Goal: Task Accomplishment & Management: Complete application form

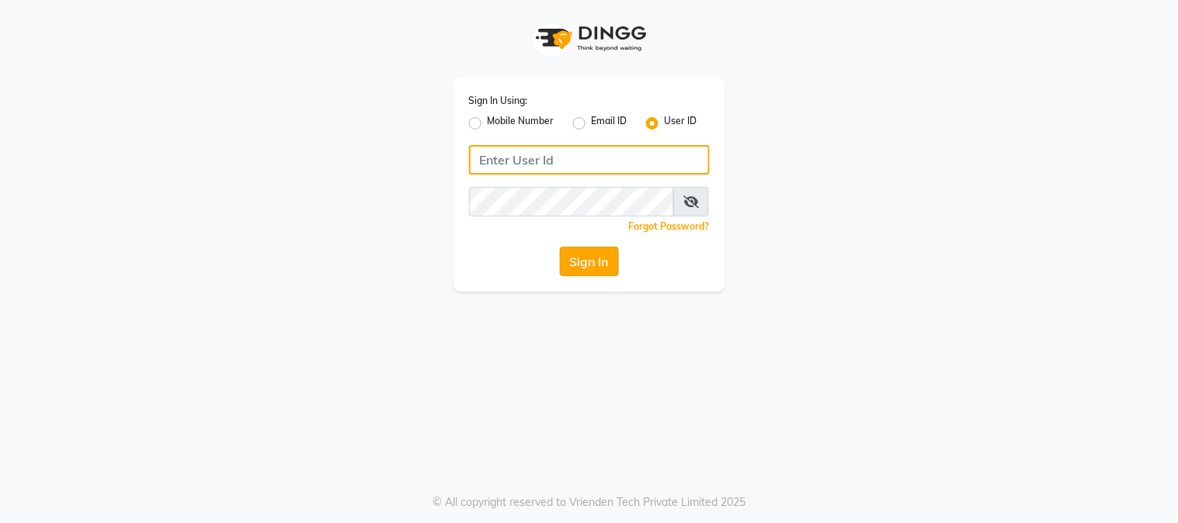
type input "e1947-06"
click at [599, 262] on button "Sign In" at bounding box center [589, 262] width 59 height 30
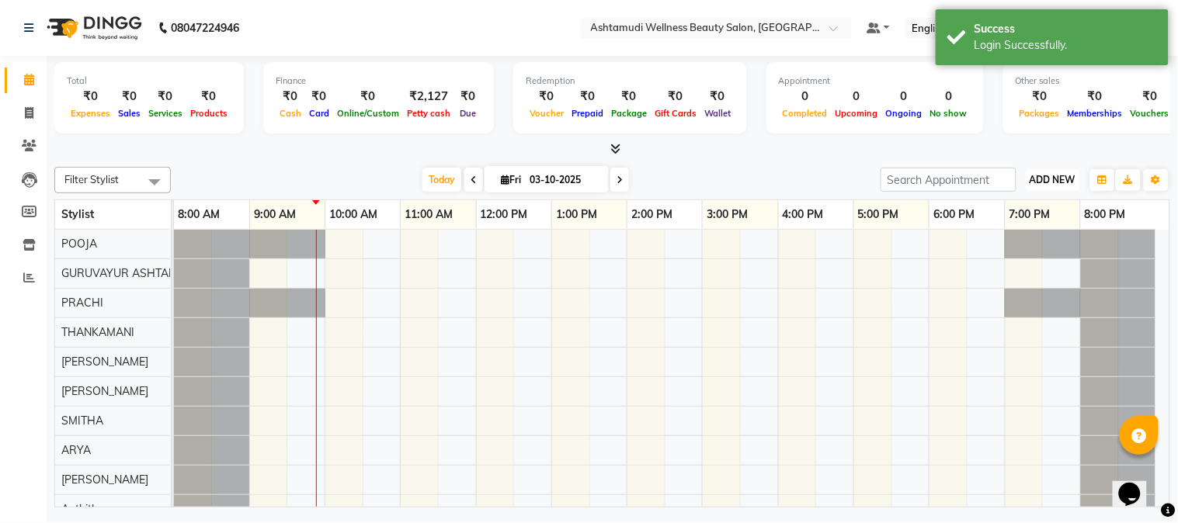
click at [1052, 186] on button "ADD NEW Toggle Dropdown" at bounding box center [1053, 180] width 54 height 22
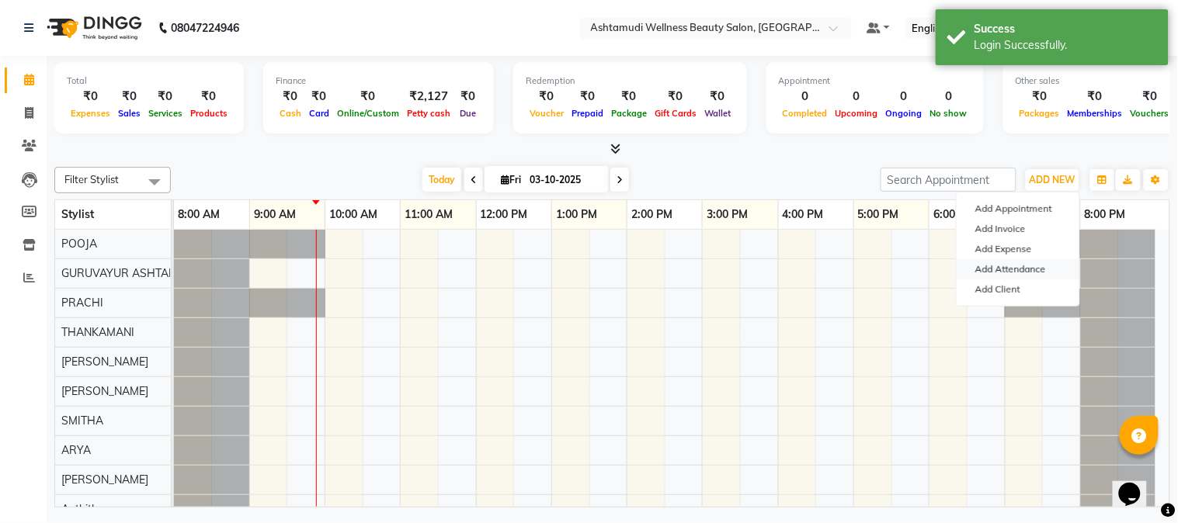
click at [1014, 270] on link "Add Attendance" at bounding box center [1018, 269] width 123 height 20
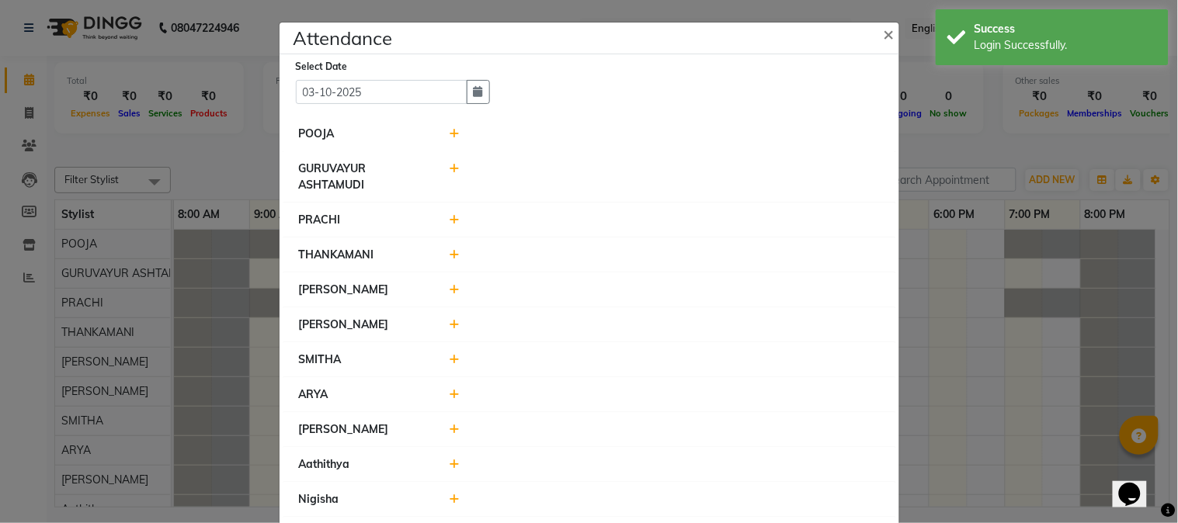
click at [450, 135] on icon at bounding box center [455, 133] width 10 height 11
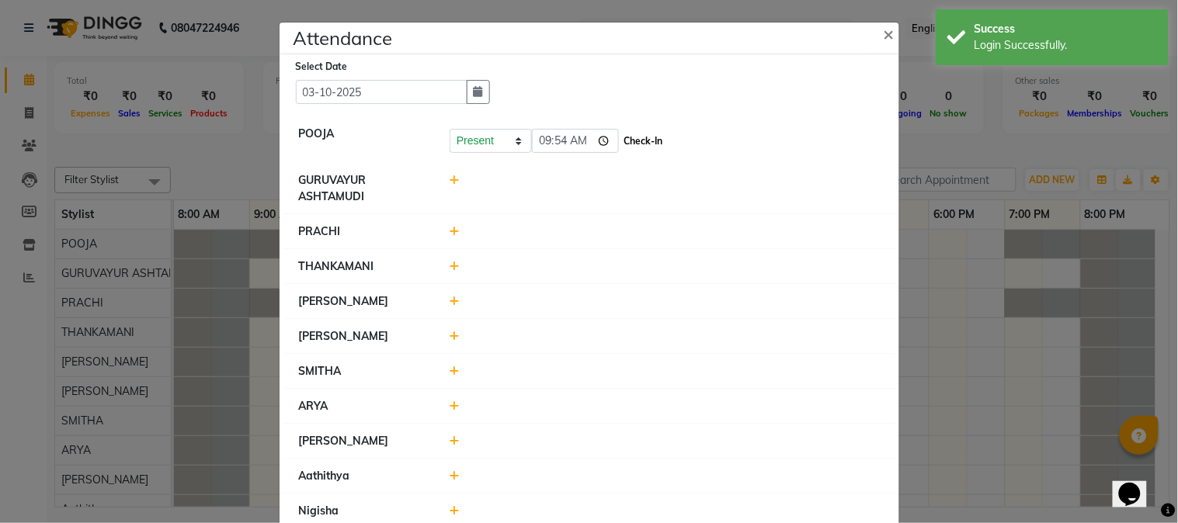
click at [637, 146] on button "Check-In" at bounding box center [644, 141] width 47 height 22
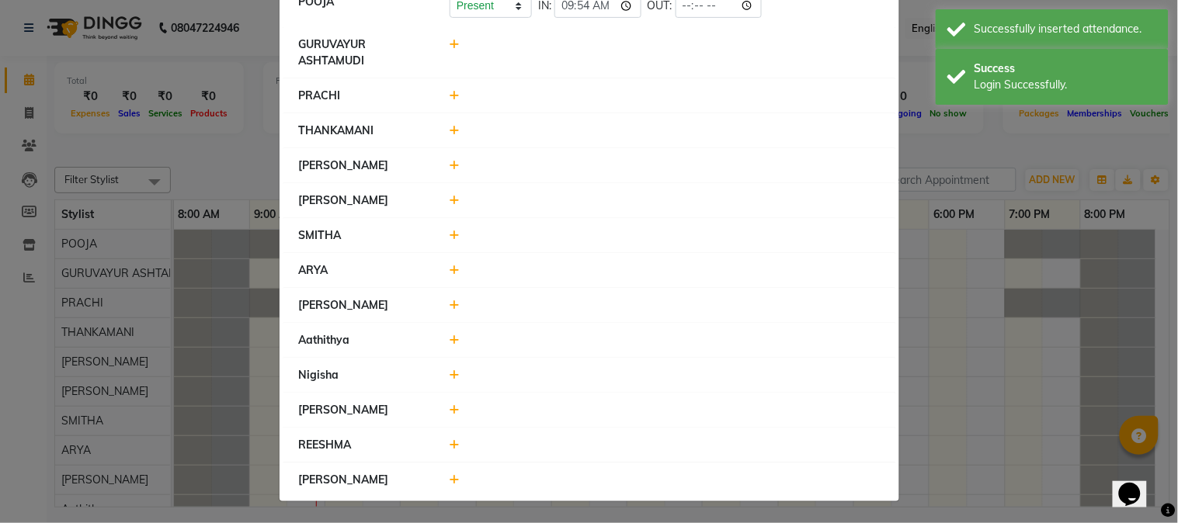
scroll to position [134, 0]
click at [450, 303] on icon at bounding box center [455, 304] width 10 height 11
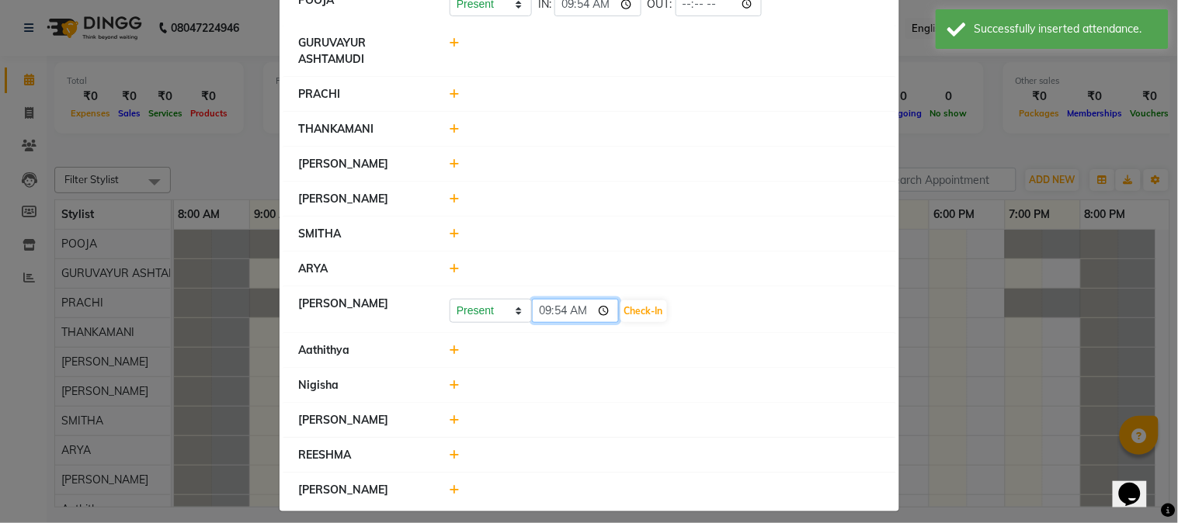
click at [601, 312] on input "09:54" at bounding box center [575, 311] width 87 height 24
type input "09:45"
click at [638, 313] on button "Check-In" at bounding box center [644, 312] width 47 height 22
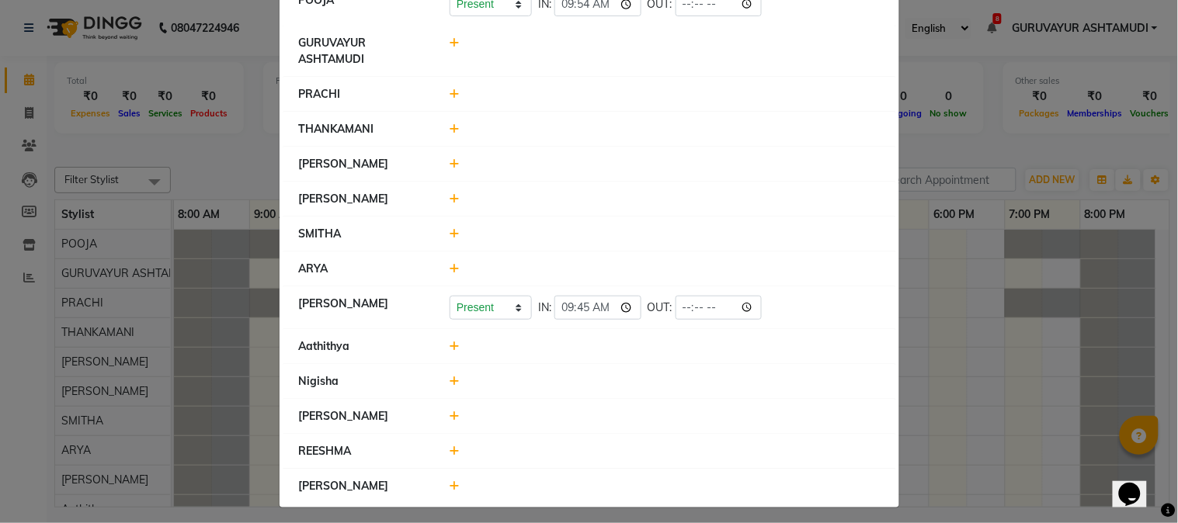
click at [450, 417] on icon at bounding box center [455, 416] width 10 height 11
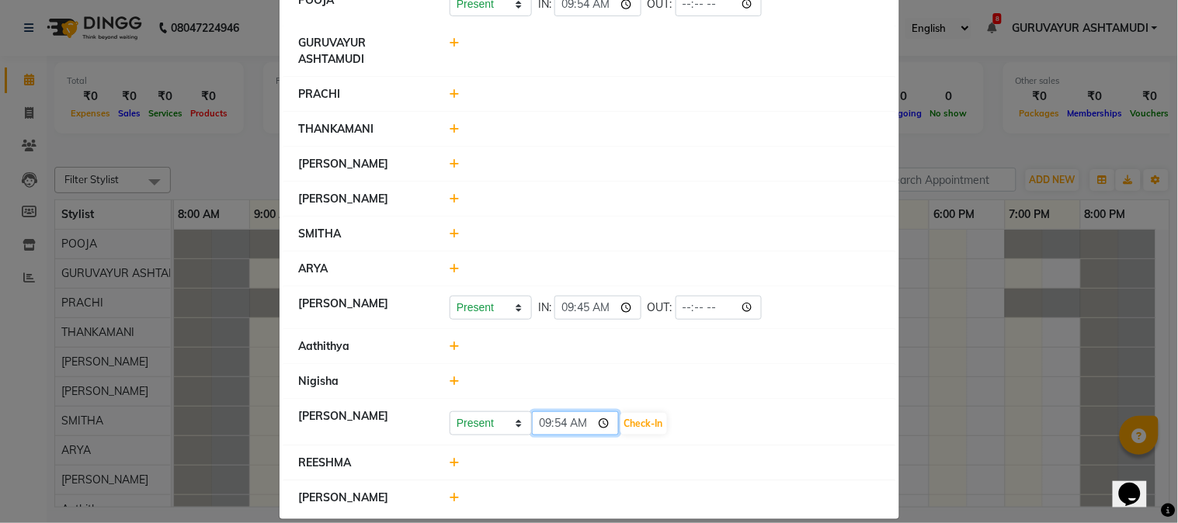
click at [603, 426] on input "09:54" at bounding box center [575, 424] width 87 height 24
type input "09:15"
click at [658, 427] on button "Check-In" at bounding box center [644, 424] width 47 height 22
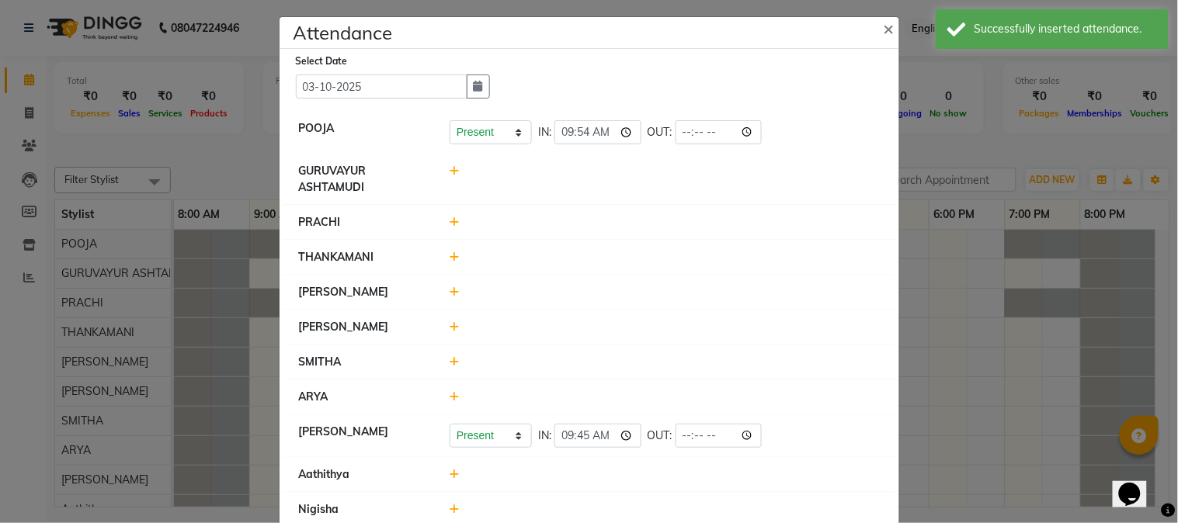
scroll to position [0, 0]
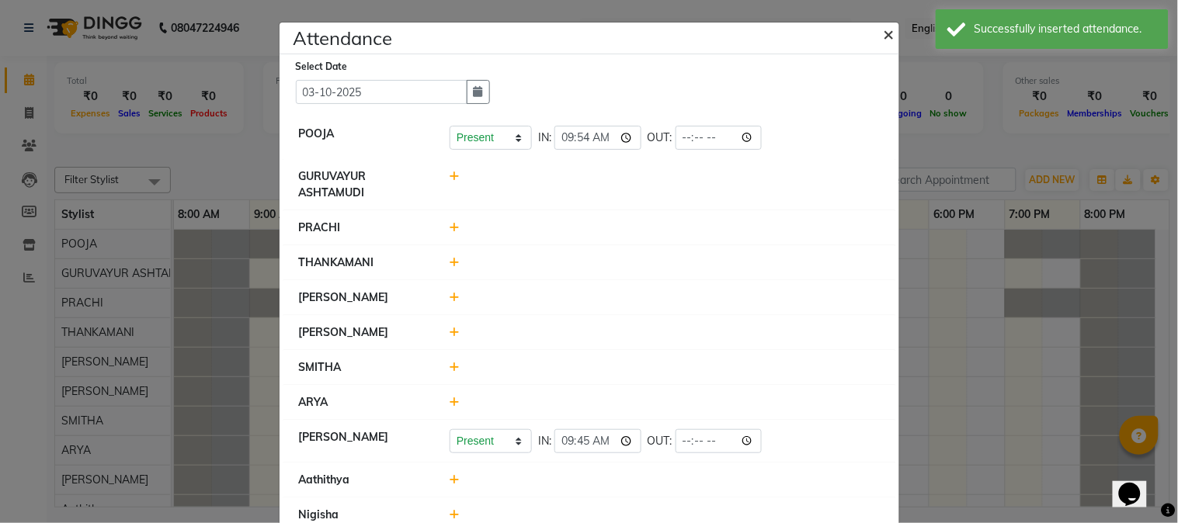
click at [884, 33] on span "×" at bounding box center [889, 33] width 11 height 23
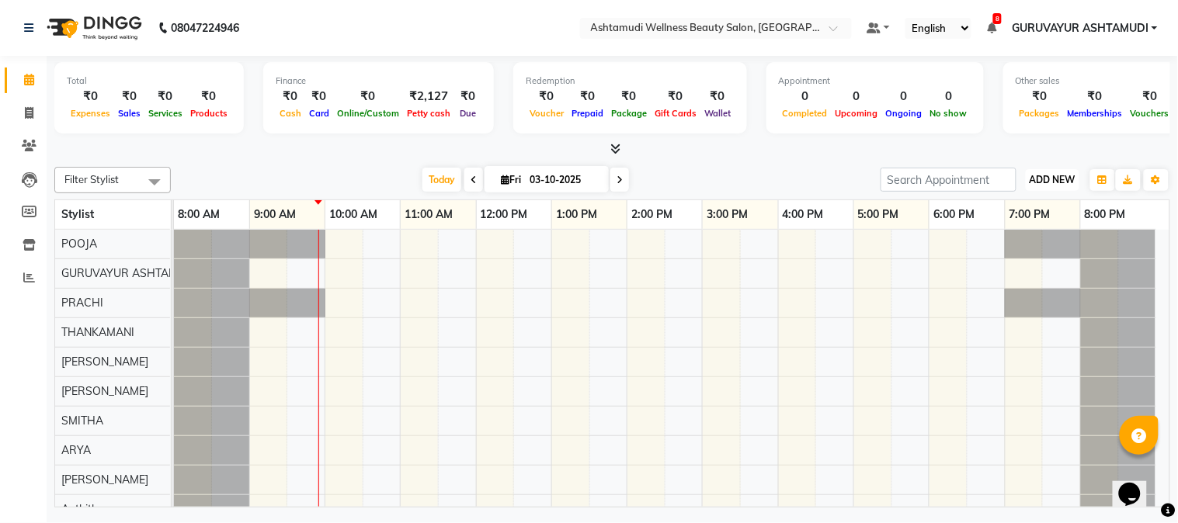
click at [1051, 176] on span "ADD NEW" at bounding box center [1053, 180] width 46 height 12
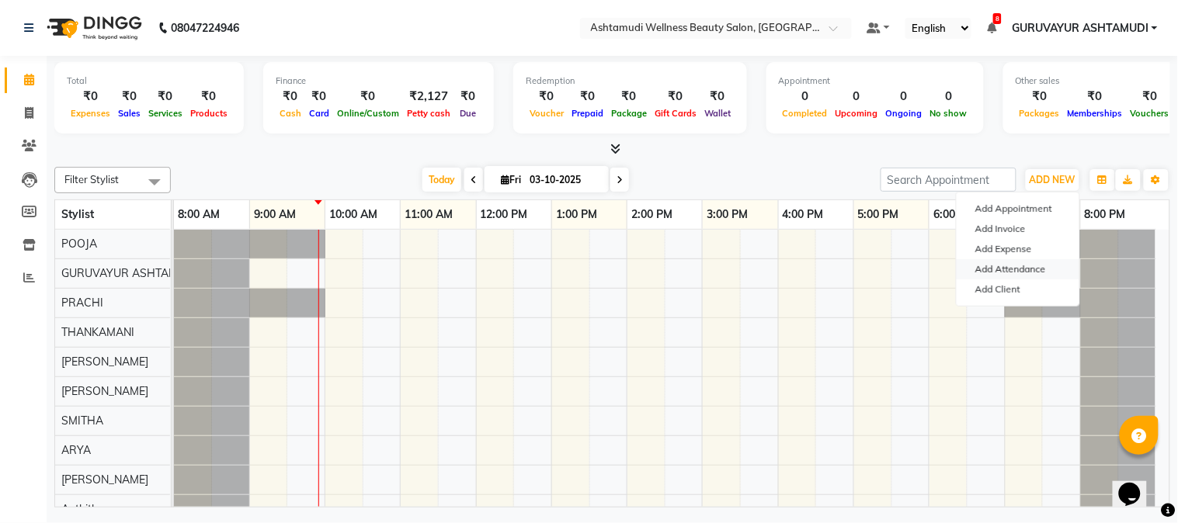
click at [1019, 273] on link "Add Attendance" at bounding box center [1018, 269] width 123 height 20
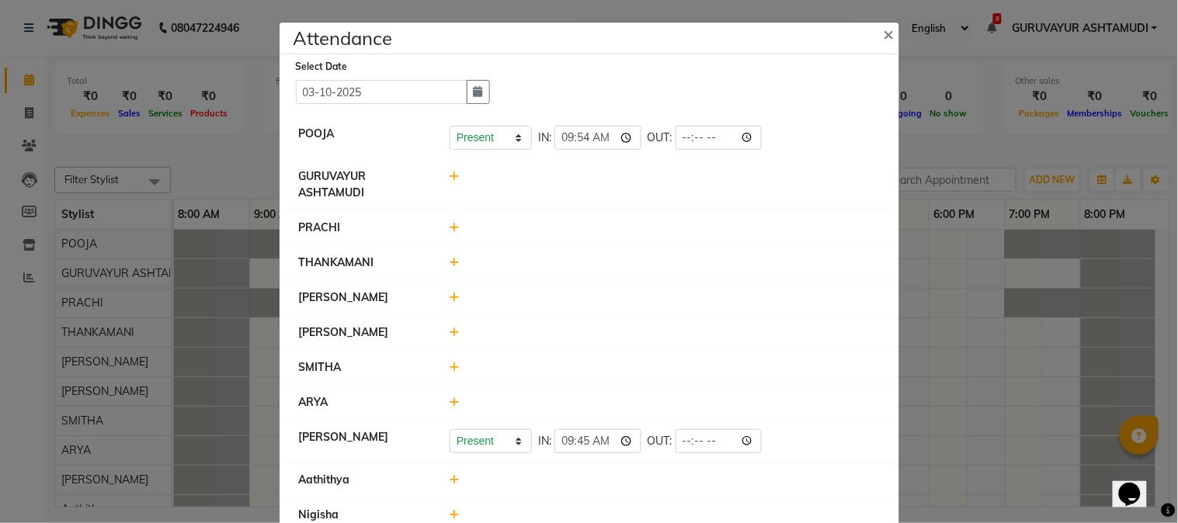
click at [450, 228] on icon at bounding box center [455, 227] width 10 height 11
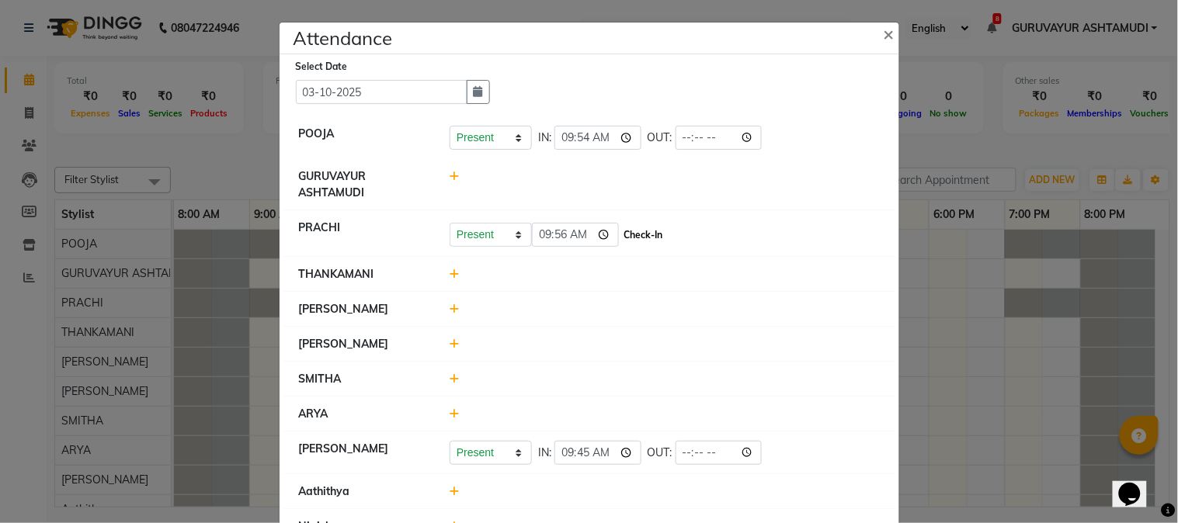
click at [655, 242] on button "Check-In" at bounding box center [644, 235] width 47 height 22
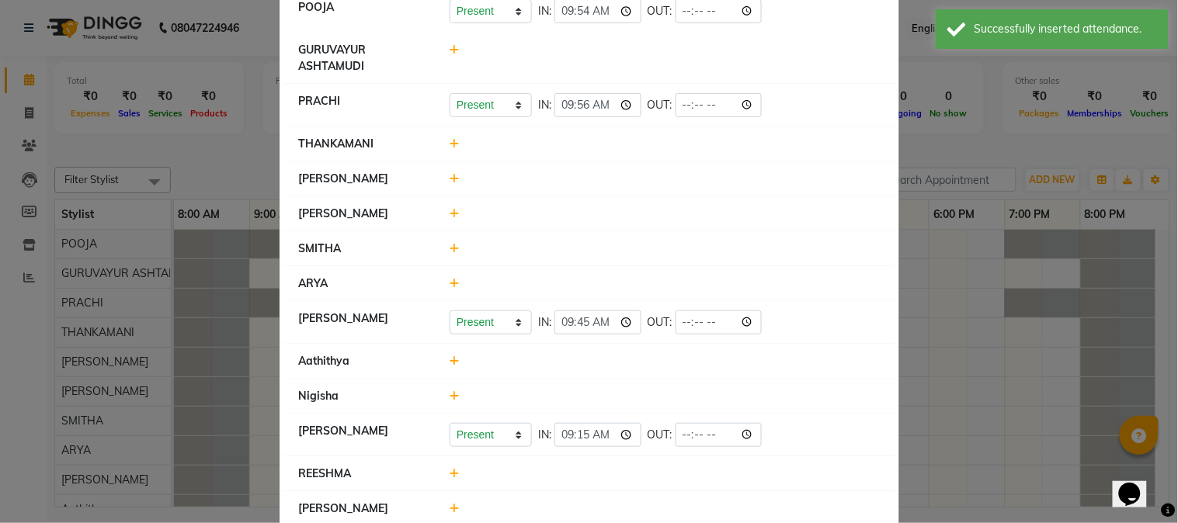
scroll to position [157, 0]
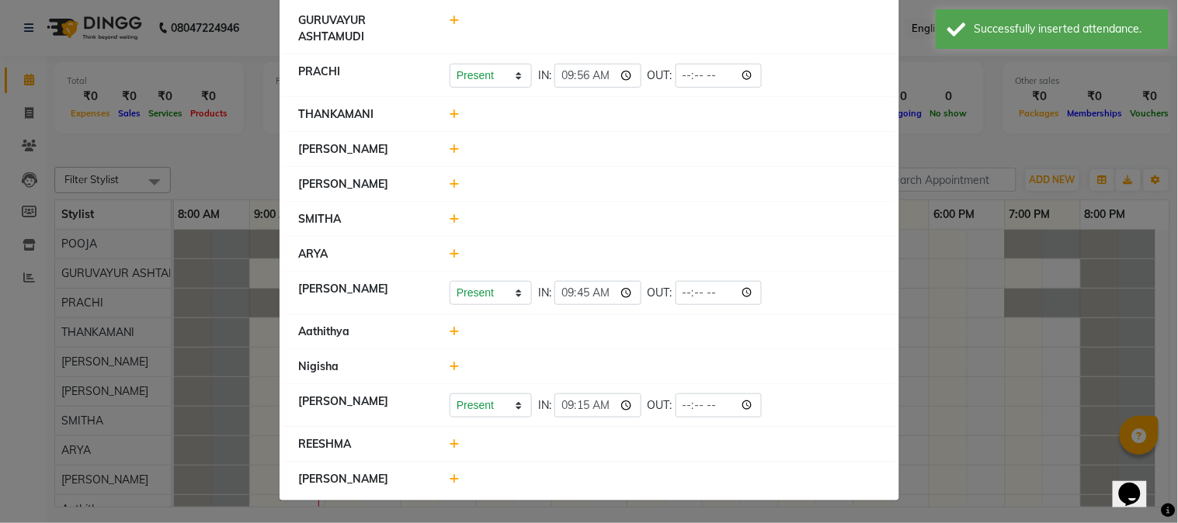
click at [452, 475] on icon at bounding box center [455, 479] width 10 height 11
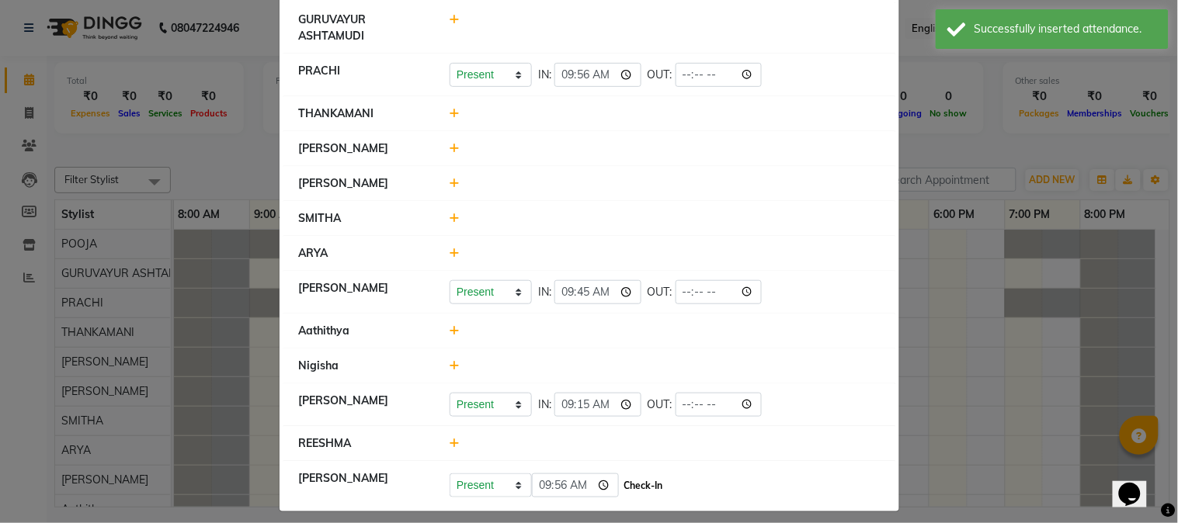
click at [656, 487] on button "Check-In" at bounding box center [644, 486] width 47 height 22
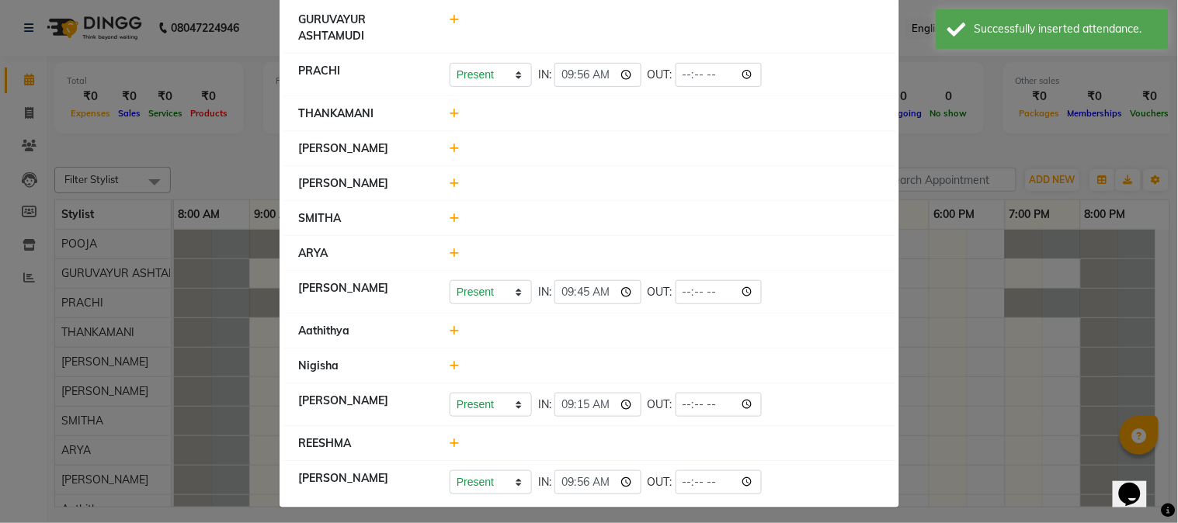
click at [450, 367] on icon at bounding box center [455, 365] width 10 height 11
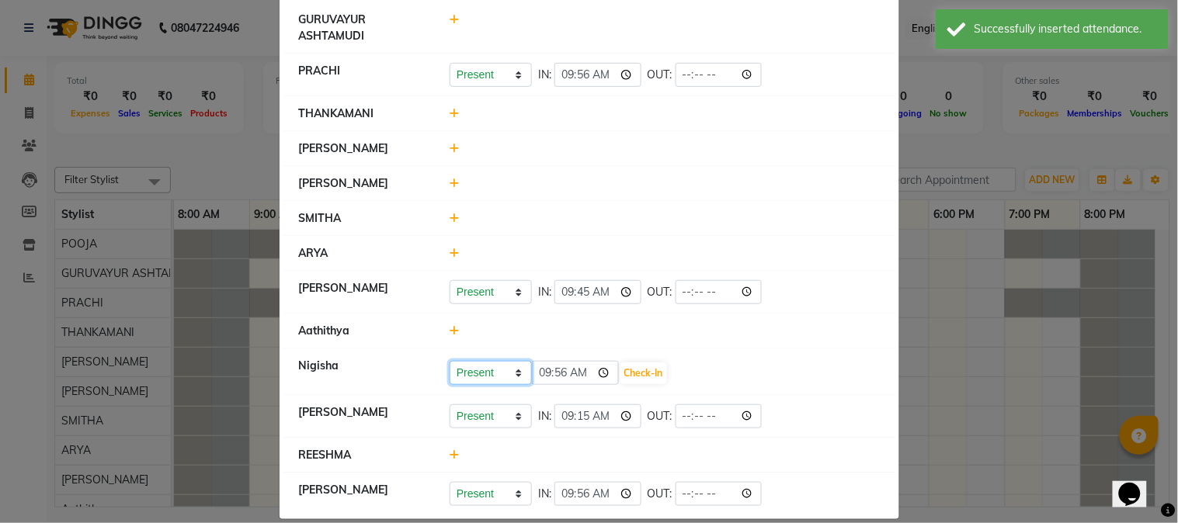
drag, startPoint x: 445, startPoint y: 367, endPoint x: 461, endPoint y: 373, distance: 17.2
click at [461, 373] on select "Present Absent Late Half Day Weekly Off" at bounding box center [491, 373] width 82 height 24
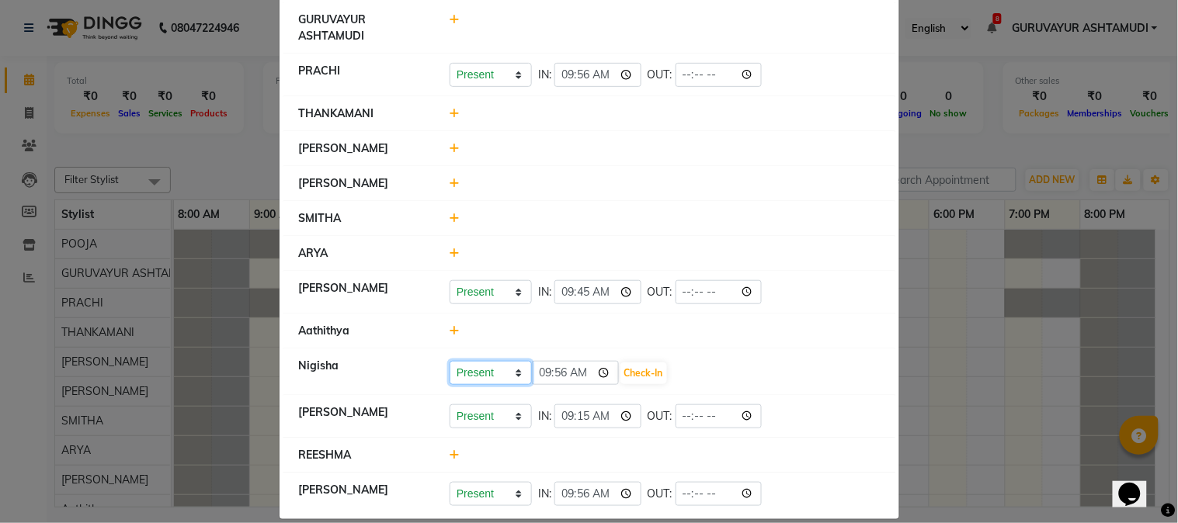
select select "W"
click at [450, 362] on select "Present Absent Late Half Day Weekly Off" at bounding box center [491, 373] width 82 height 24
click at [552, 379] on button "Save" at bounding box center [549, 374] width 30 height 22
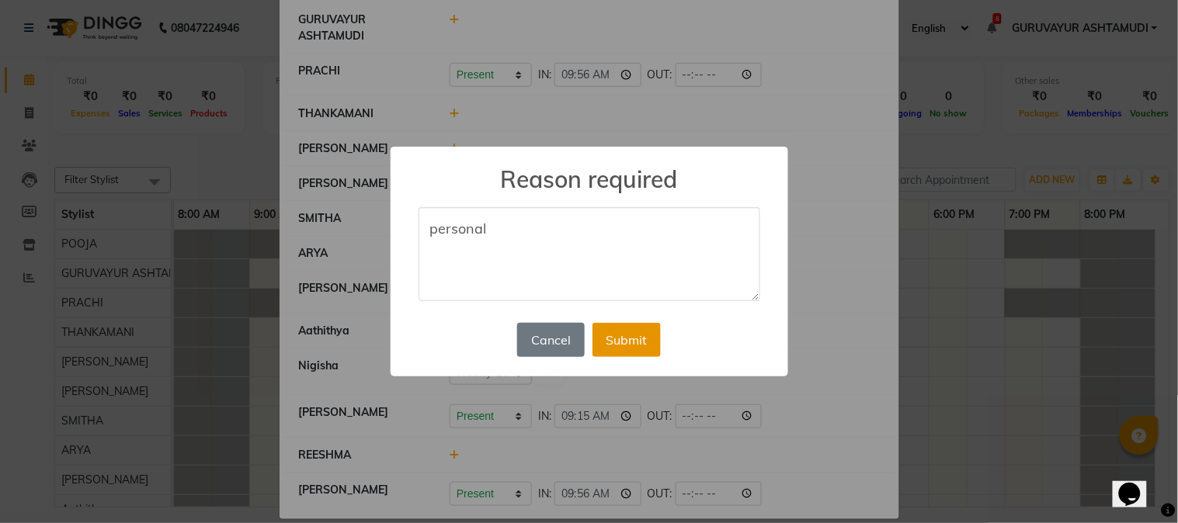
type textarea "personal"
click at [608, 340] on button "Submit" at bounding box center [627, 340] width 68 height 34
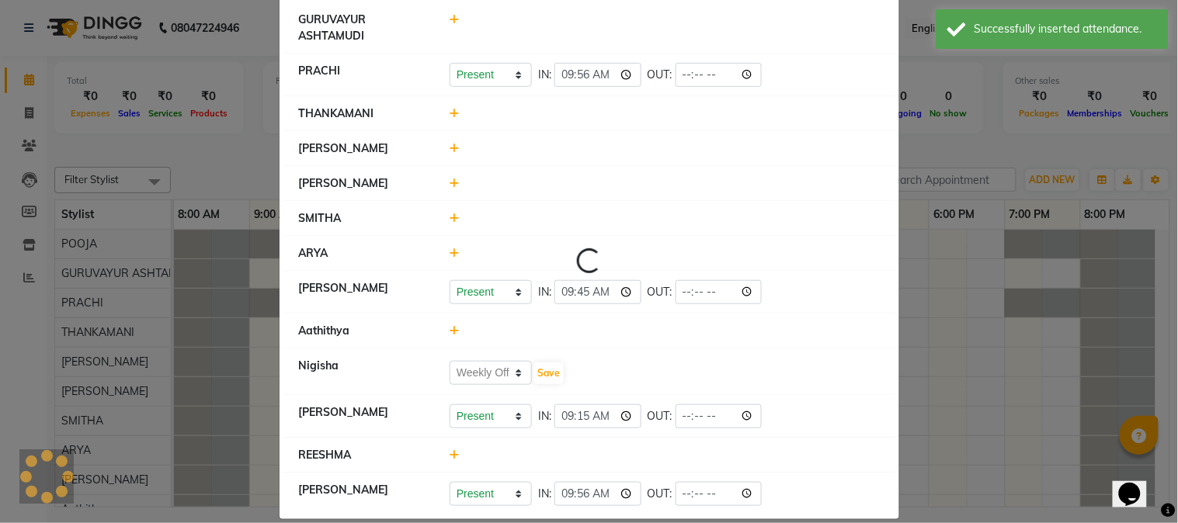
select select "W"
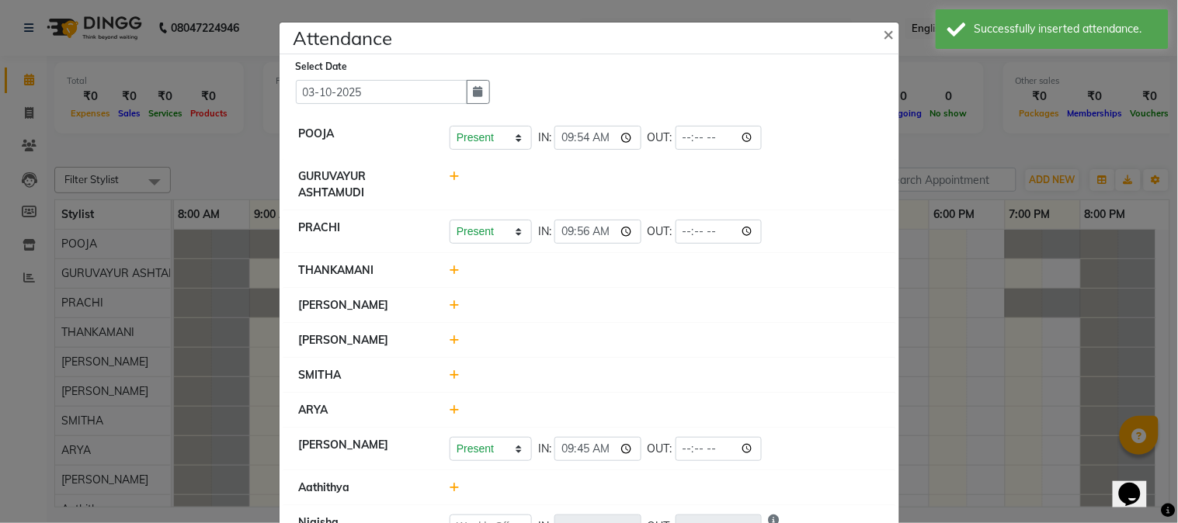
scroll to position [172, 0]
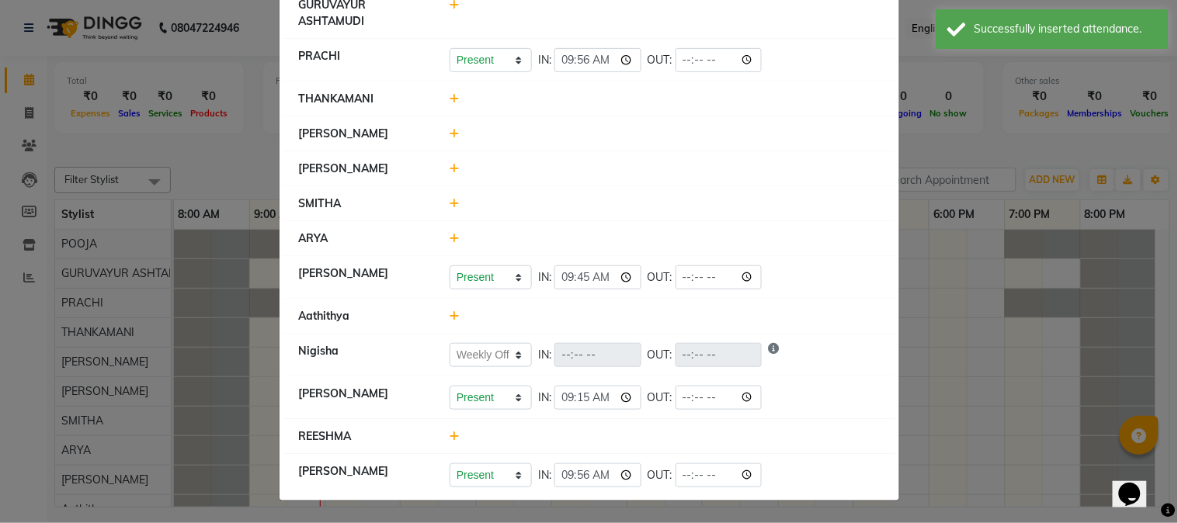
click at [450, 203] on icon at bounding box center [455, 203] width 10 height 11
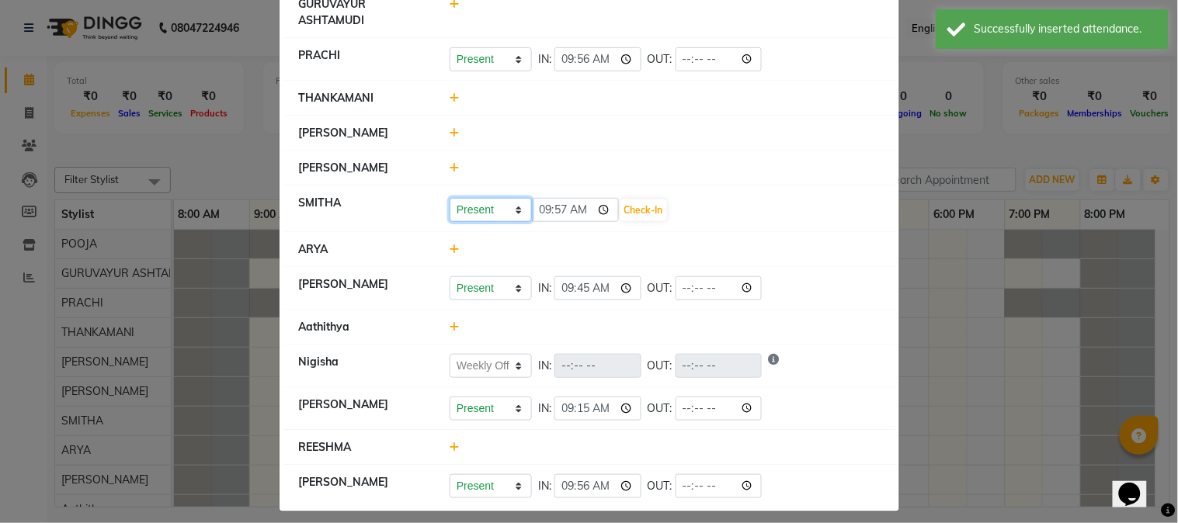
drag, startPoint x: 446, startPoint y: 203, endPoint x: 461, endPoint y: 203, distance: 14.8
click at [461, 203] on select "Present Absent Late Half Day Weekly Off" at bounding box center [491, 210] width 82 height 24
select select "A"
click at [450, 198] on select "Present Absent Late Half Day Weekly Off" at bounding box center [491, 210] width 82 height 24
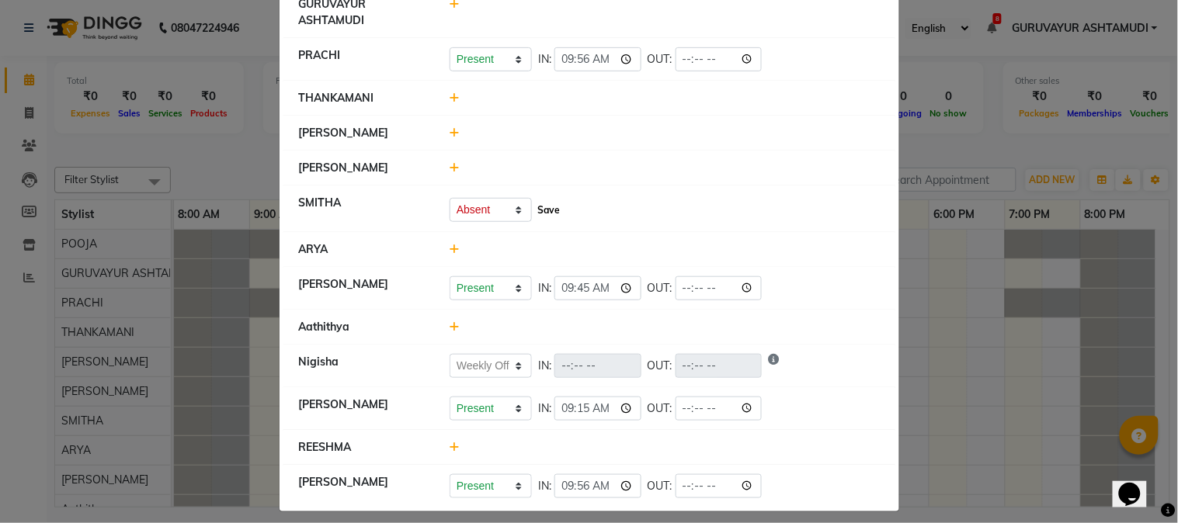
click at [548, 219] on button "Save" at bounding box center [549, 211] width 30 height 22
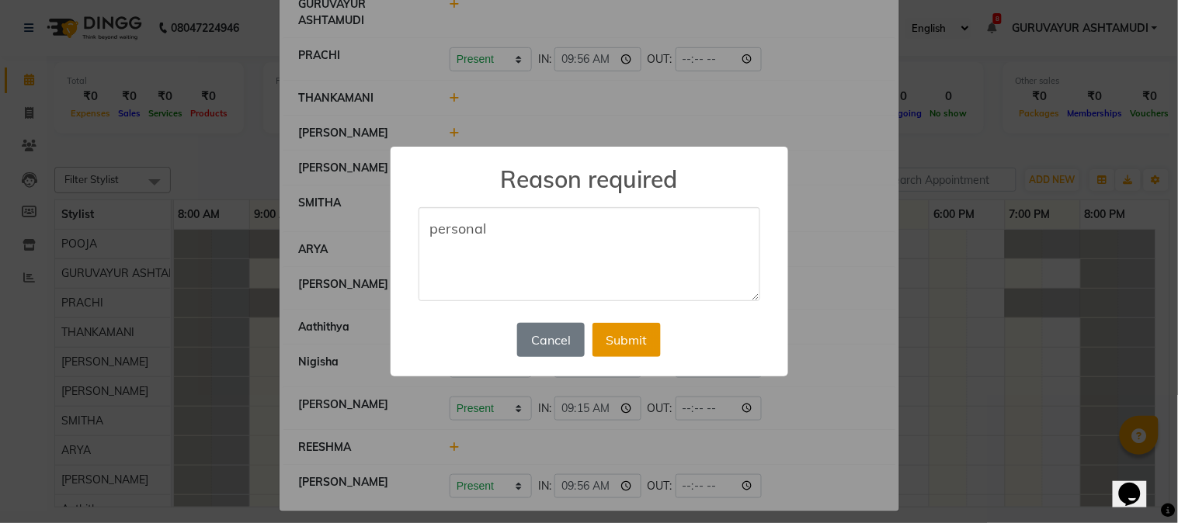
type textarea "personal"
click at [620, 340] on button "Submit" at bounding box center [627, 340] width 68 height 34
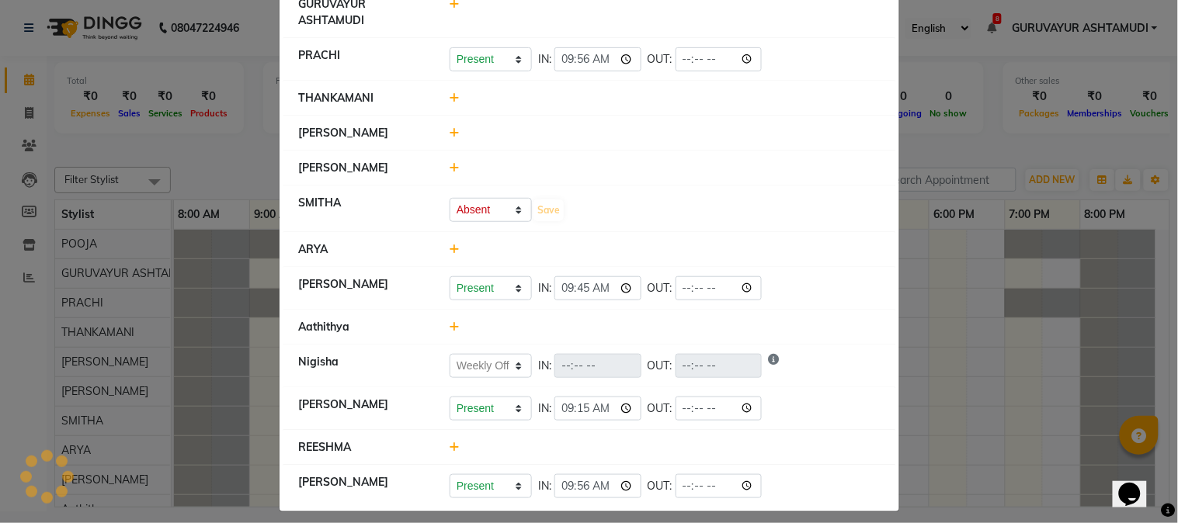
select select "A"
select select "W"
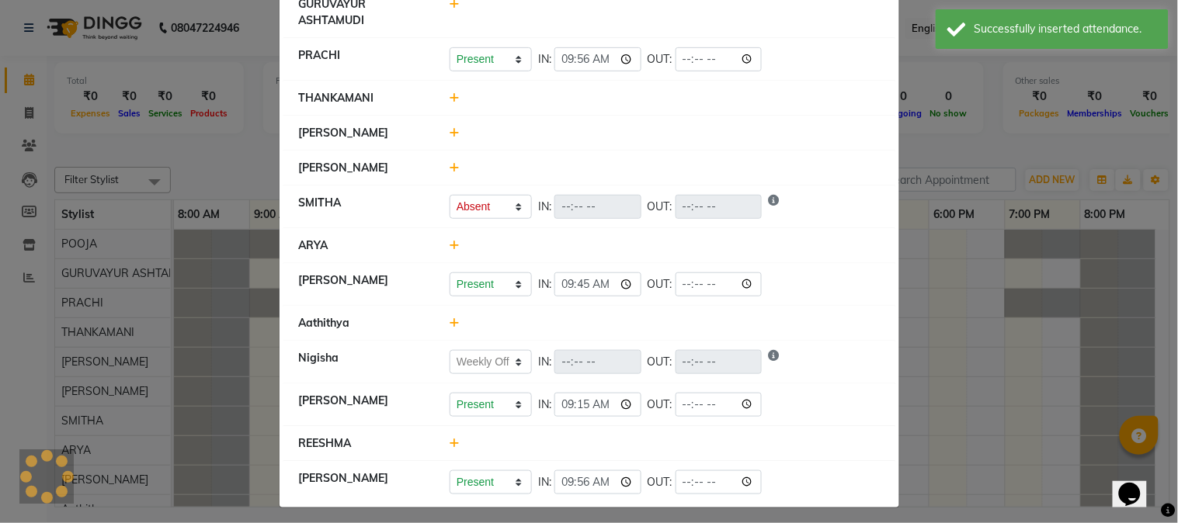
scroll to position [0, 0]
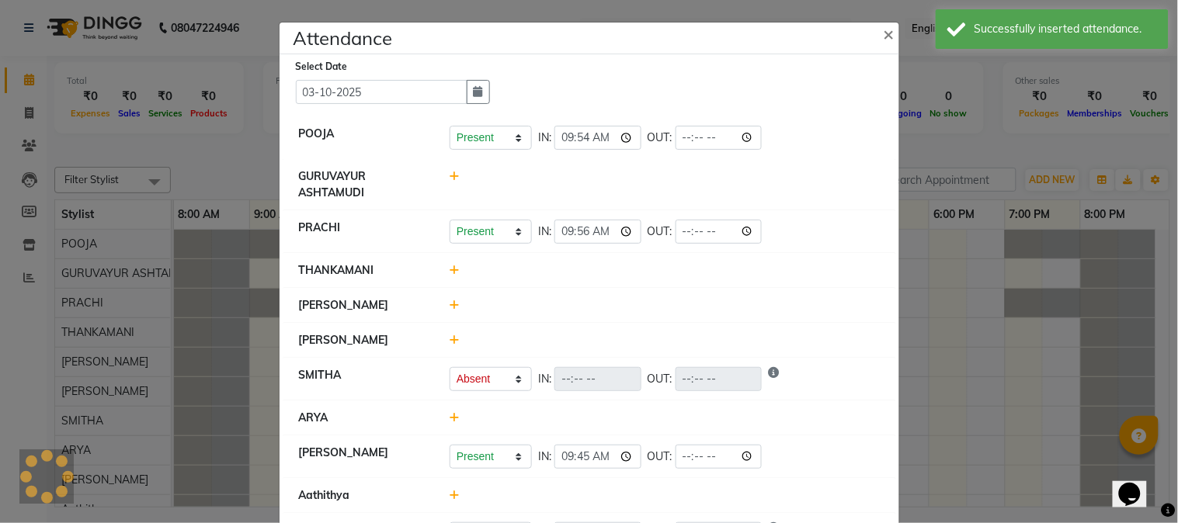
click at [450, 270] on icon at bounding box center [455, 270] width 10 height 11
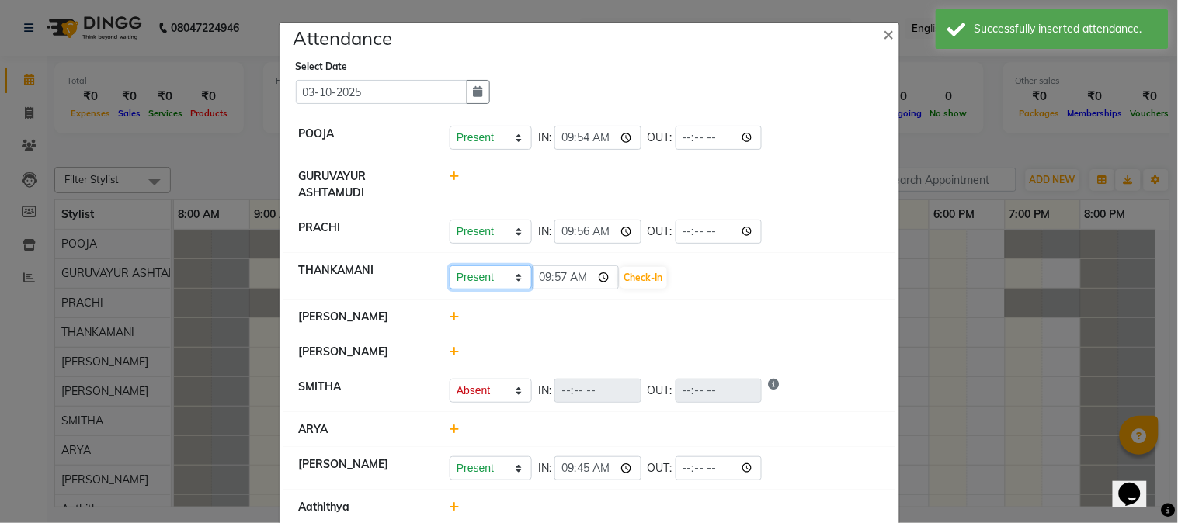
click at [492, 278] on select "Present Absent Late Half Day Weekly Off" at bounding box center [491, 278] width 82 height 24
select select "W"
click at [450, 266] on select "Present Absent Late Half Day Weekly Off" at bounding box center [491, 278] width 82 height 24
click at [542, 286] on button "Save" at bounding box center [549, 278] width 30 height 22
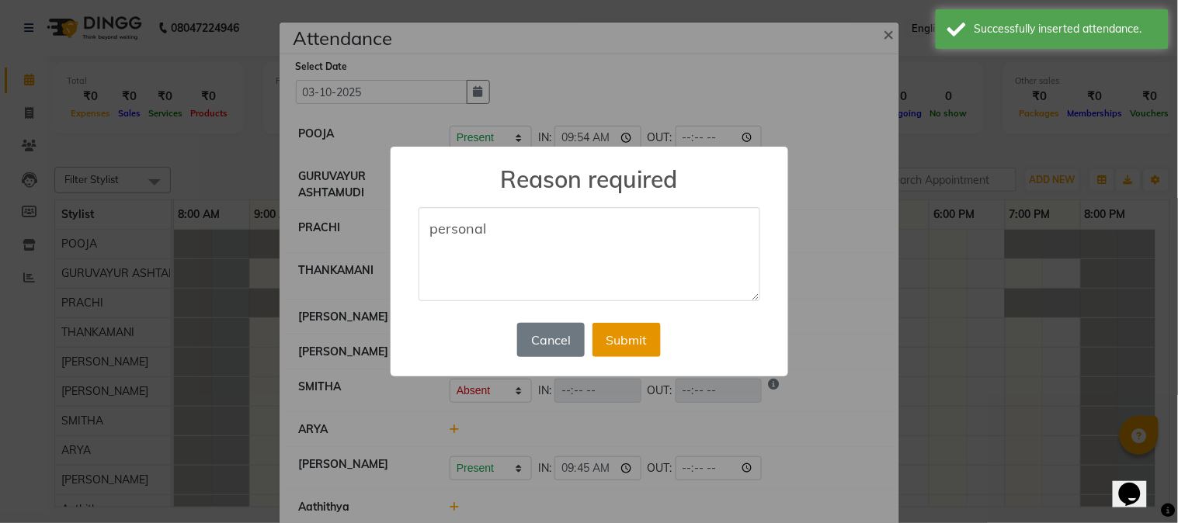
type textarea "personal"
click at [641, 336] on button "Submit" at bounding box center [627, 340] width 68 height 34
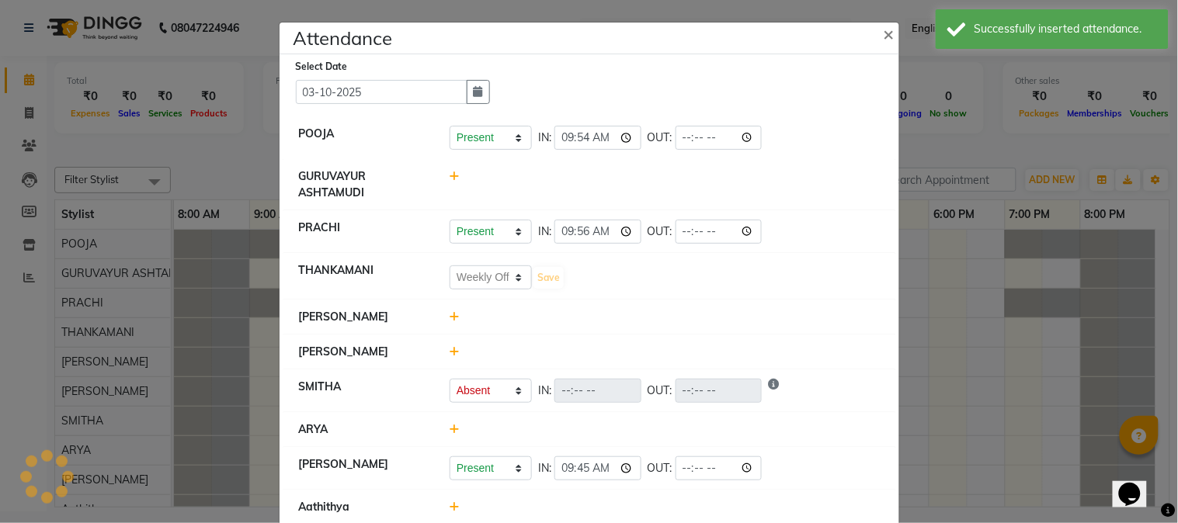
select select "W"
select select "A"
select select "W"
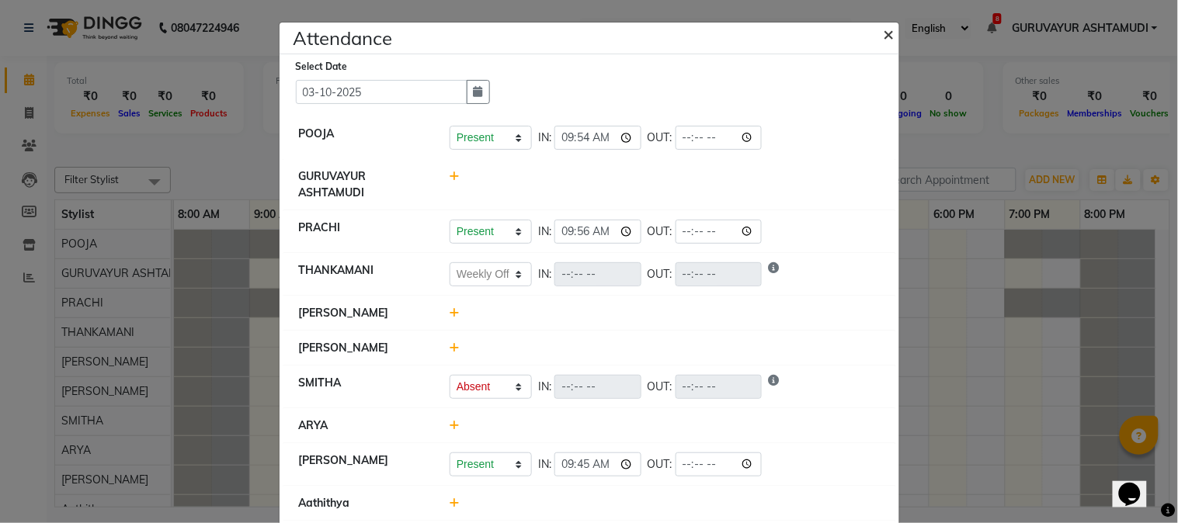
click at [884, 36] on span "×" at bounding box center [889, 33] width 11 height 23
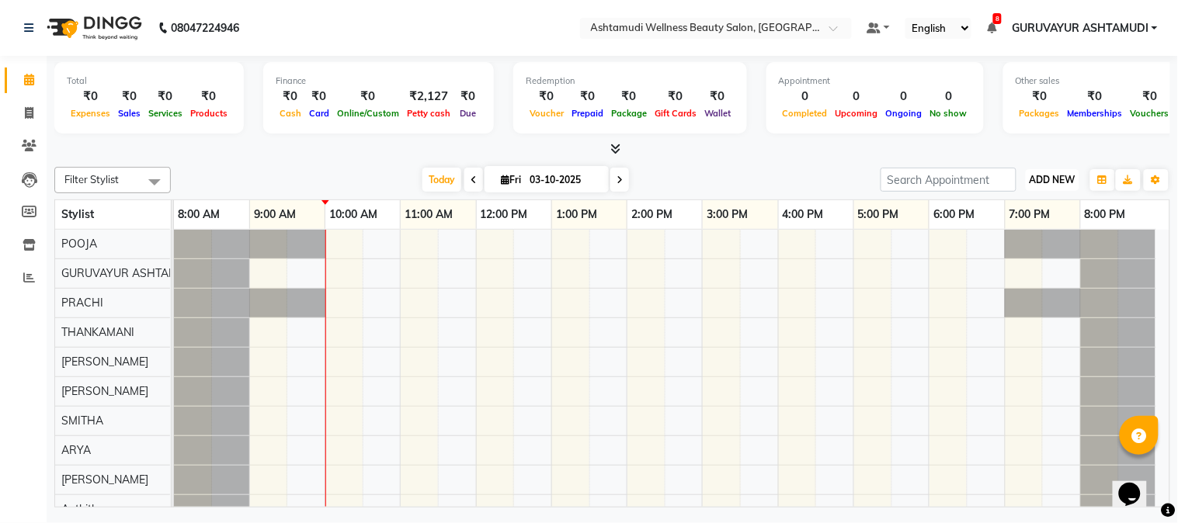
click at [1053, 181] on span "ADD NEW" at bounding box center [1053, 180] width 46 height 12
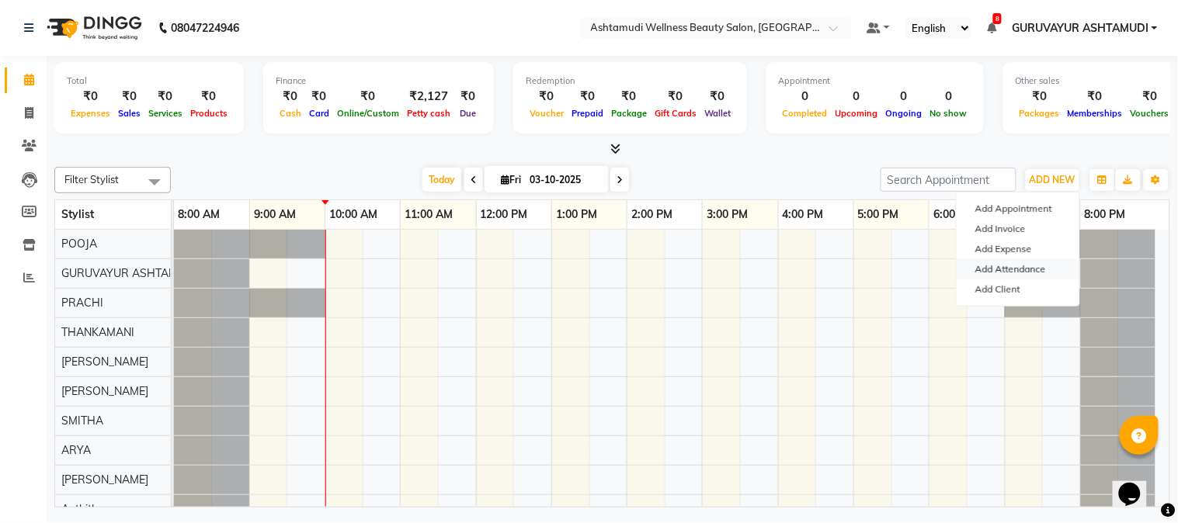
click at [984, 267] on link "Add Attendance" at bounding box center [1018, 269] width 123 height 20
select select "W"
select select "A"
select select "W"
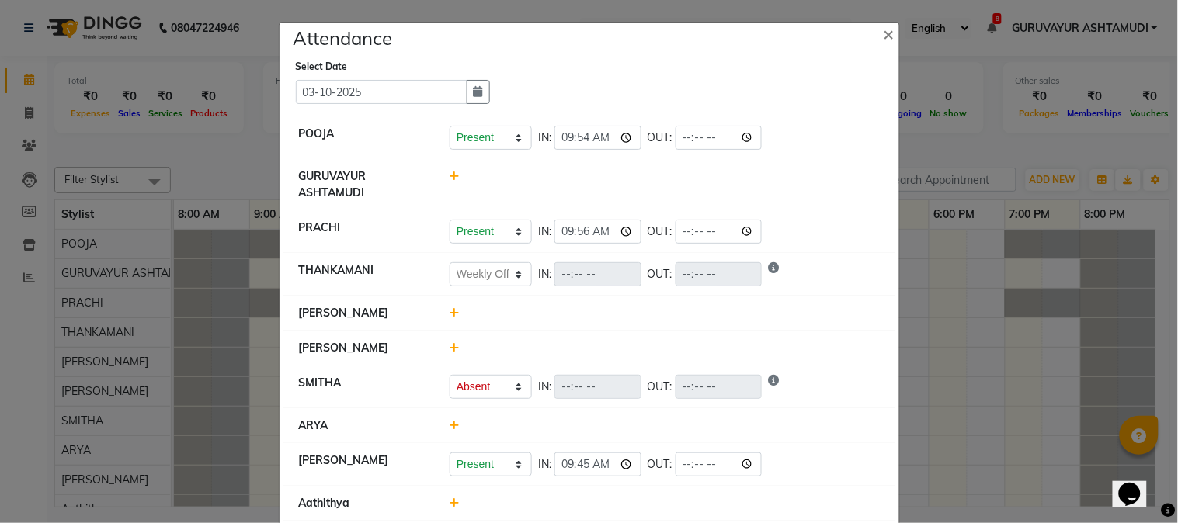
click at [453, 316] on icon at bounding box center [455, 313] width 10 height 11
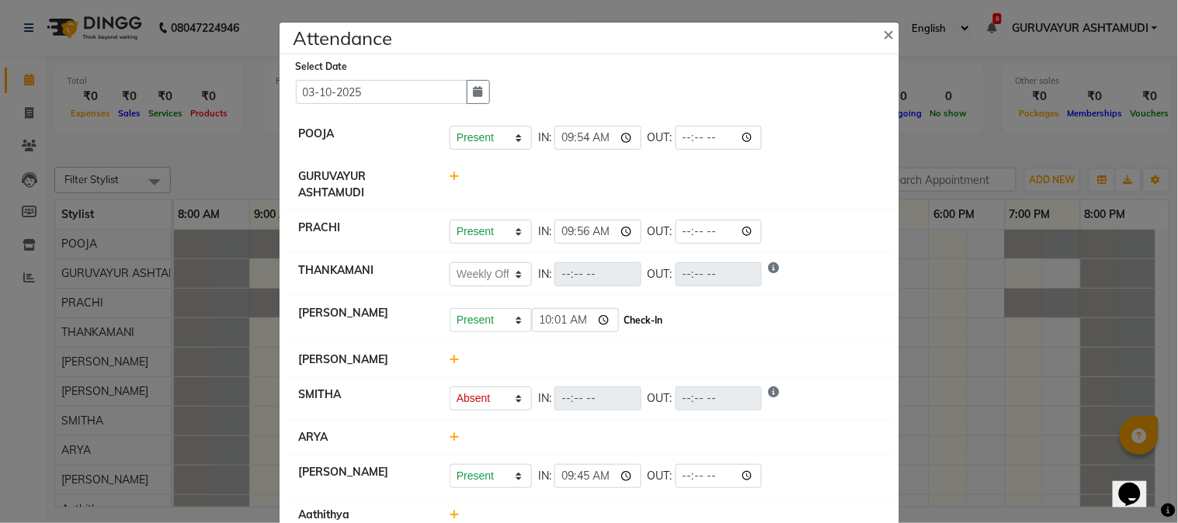
click at [649, 316] on button "Check-In" at bounding box center [644, 321] width 47 height 22
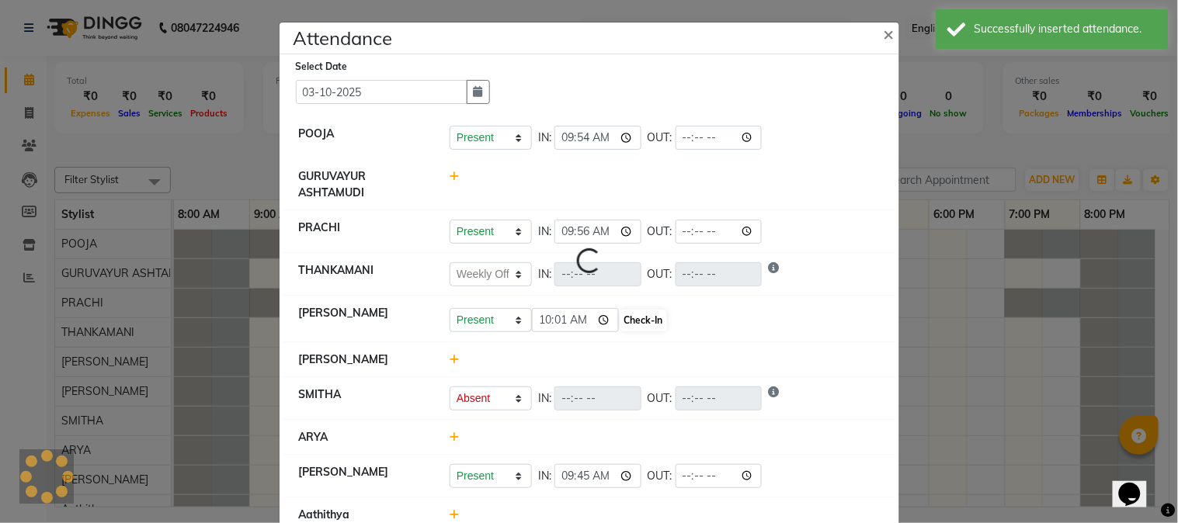
select select "W"
select select "A"
select select "W"
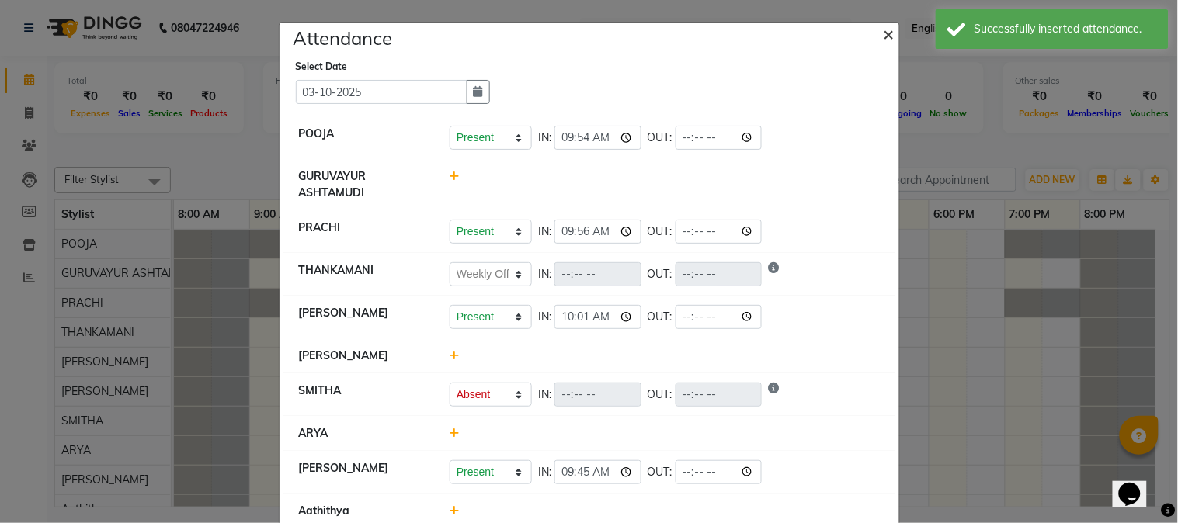
click at [884, 37] on span "×" at bounding box center [889, 33] width 11 height 23
